Goal: Navigation & Orientation: Find specific page/section

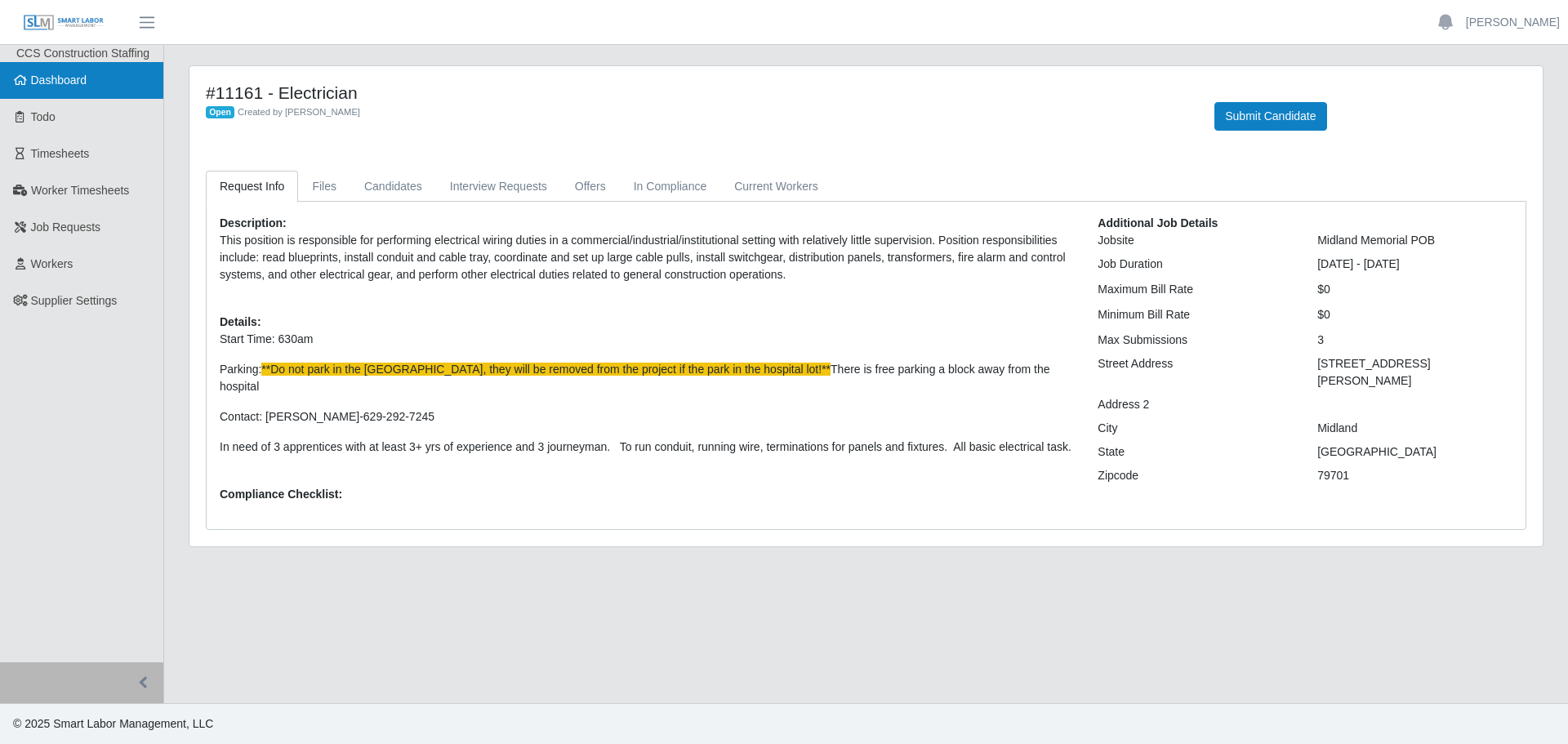
click at [38, 80] on span "Dashboard" at bounding box center [59, 80] width 56 height 13
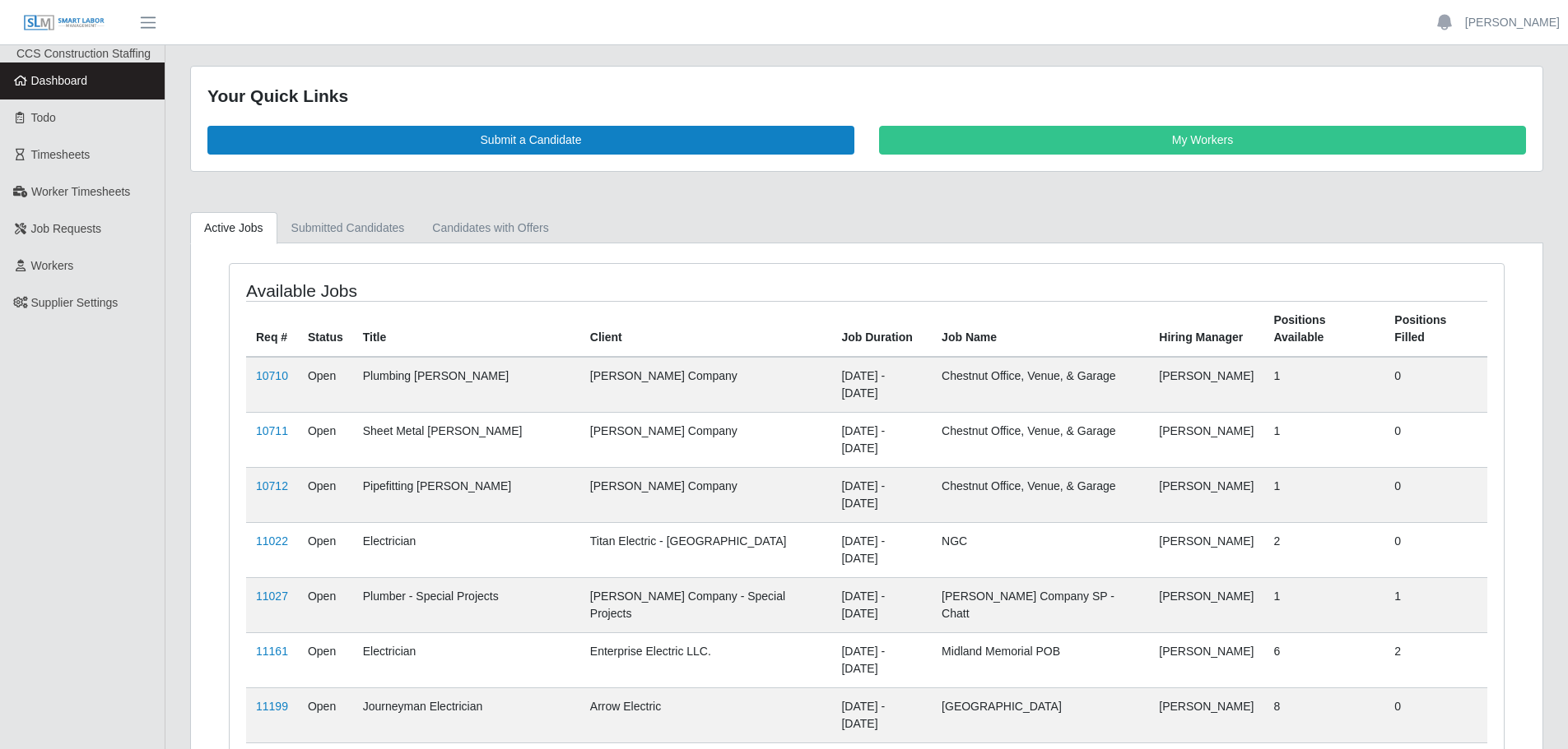
scroll to position [112, 0]
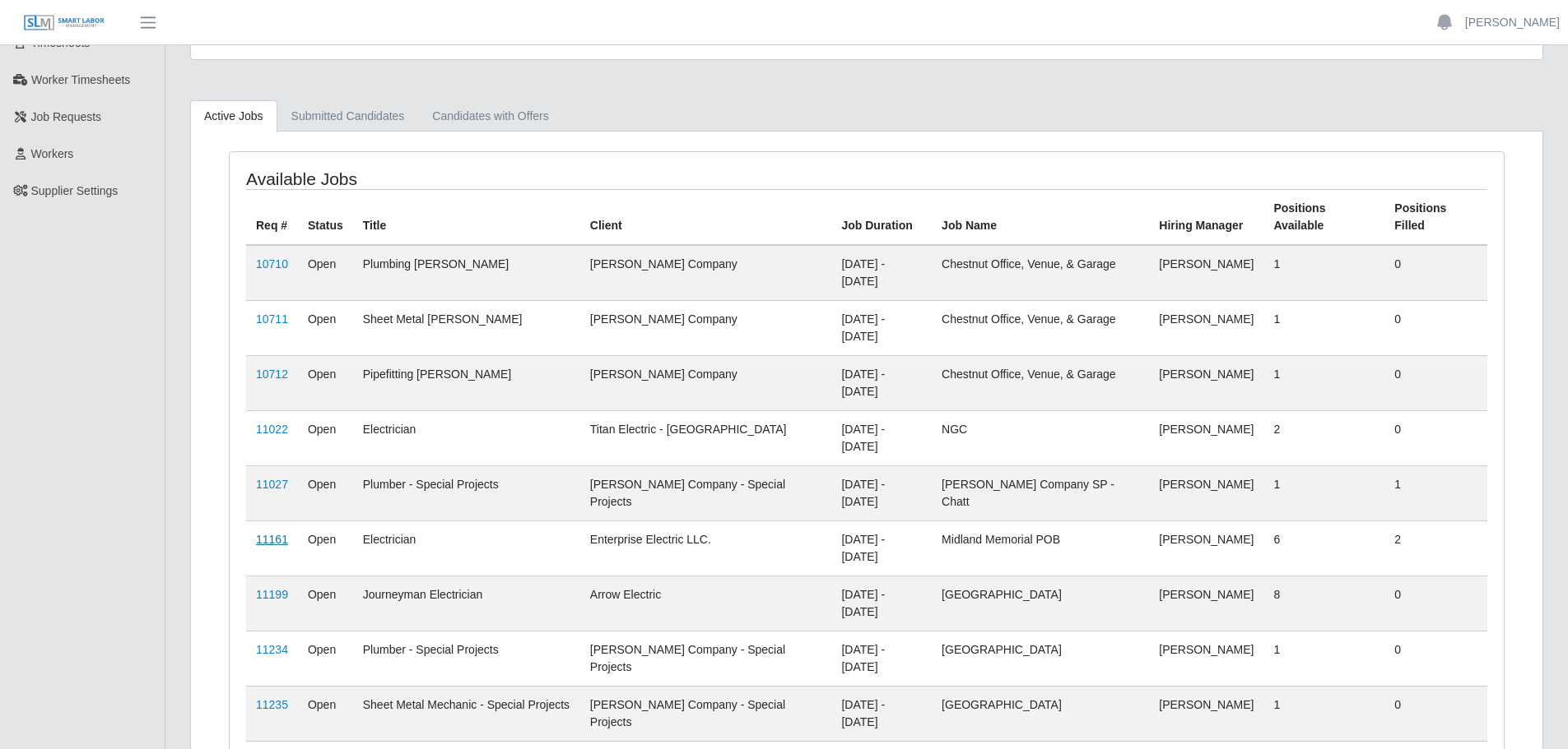
click at [284, 533] on link "11161" at bounding box center [272, 540] width 32 height 13
